Goal: Transaction & Acquisition: Purchase product/service

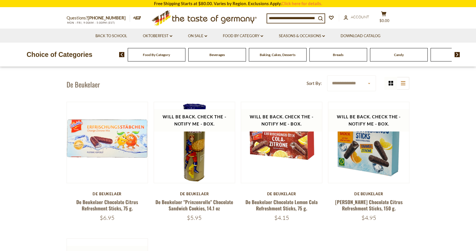
scroll to position [15, 0]
click at [371, 209] on link "[PERSON_NAME] Chocolate Citrus Refreshment Sticks, 150 g." at bounding box center [368, 204] width 67 height 13
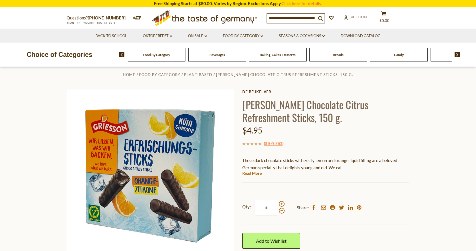
scroll to position [5, 0]
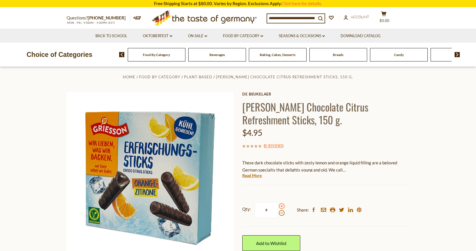
click at [281, 206] on span at bounding box center [282, 206] width 6 height 6
click at [278, 206] on input "*" at bounding box center [266, 210] width 23 height 16
click at [282, 214] on span at bounding box center [282, 213] width 6 height 6
click at [278, 214] on input "*" at bounding box center [266, 210] width 23 height 16
click at [281, 206] on span at bounding box center [282, 206] width 6 height 6
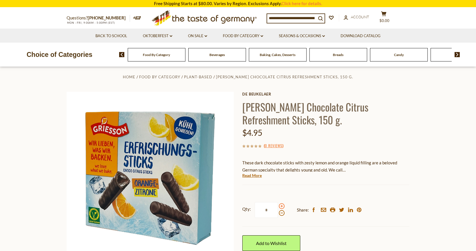
click at [278, 206] on input "*" at bounding box center [266, 210] width 23 height 16
click at [281, 206] on span at bounding box center [282, 206] width 6 height 6
click at [278, 206] on input "*" at bounding box center [266, 210] width 23 height 16
click at [281, 206] on span at bounding box center [282, 206] width 6 height 6
click at [278, 206] on input "*" at bounding box center [266, 210] width 23 height 16
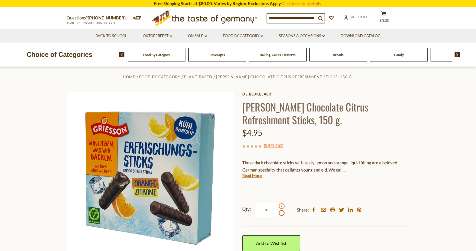
type input "*"
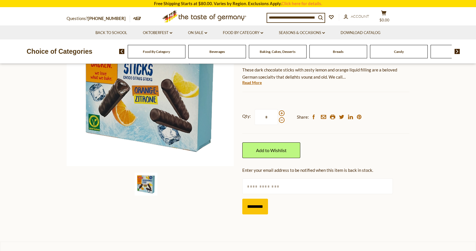
scroll to position [0, 0]
